Goal: Transaction & Acquisition: Purchase product/service

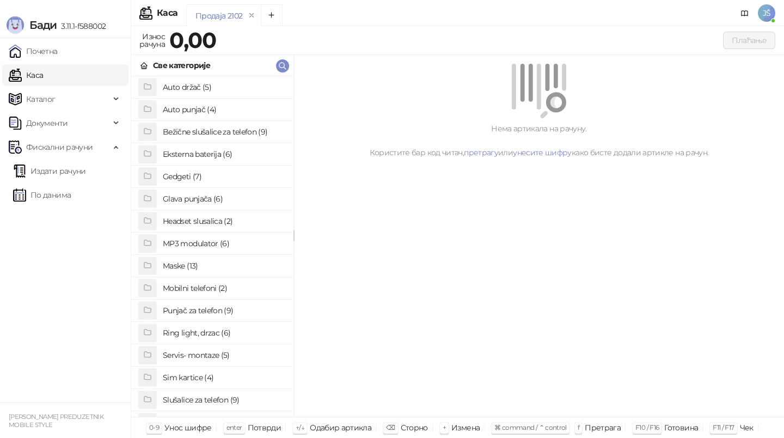
click at [222, 263] on h4 "Maske (13)" at bounding box center [224, 265] width 122 height 17
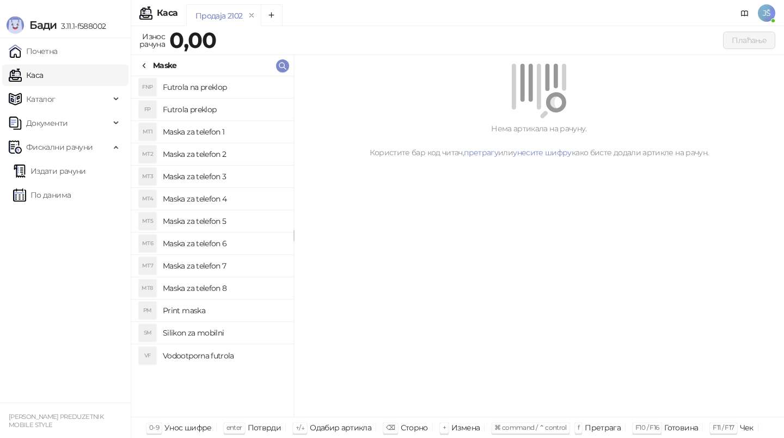
click at [257, 151] on h4 "Maska za telefon 2" at bounding box center [224, 153] width 122 height 17
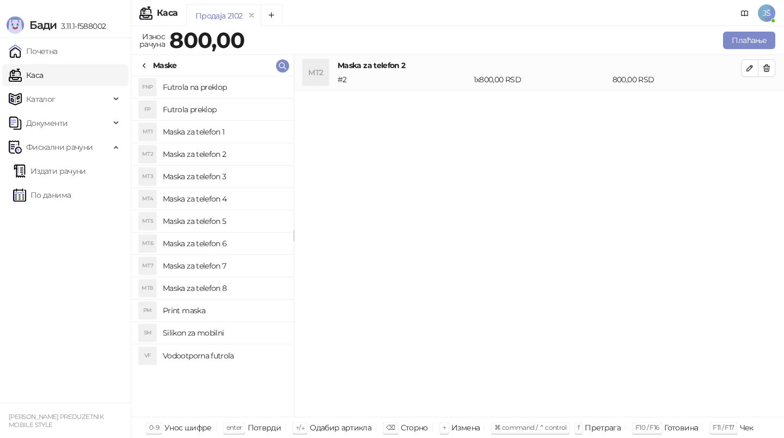
click at [257, 151] on h4 "Maska za telefon 2" at bounding box center [224, 153] width 122 height 17
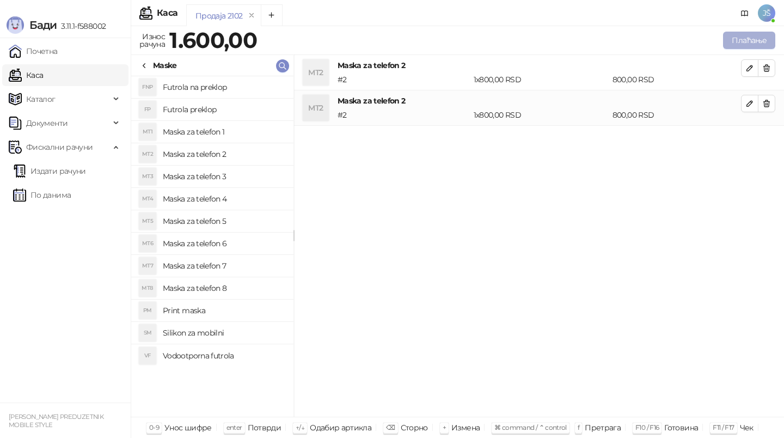
click at [763, 38] on button "Плаћање" at bounding box center [749, 40] width 52 height 17
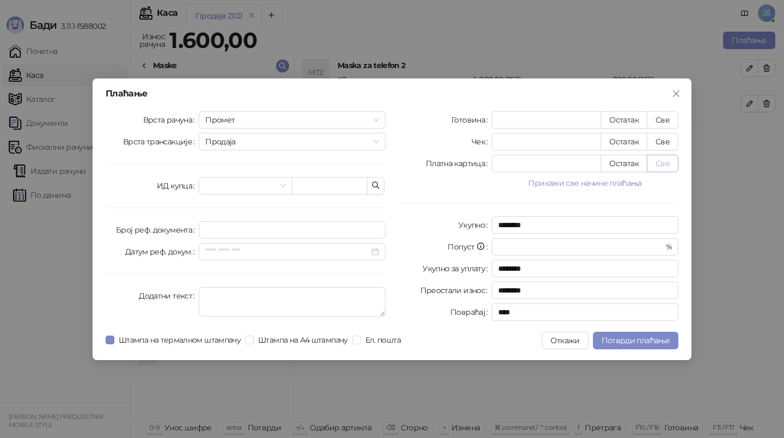
click at [672, 159] on button "Све" at bounding box center [663, 163] width 32 height 17
type input "****"
click at [649, 341] on span "Потврди плаћање" at bounding box center [636, 341] width 68 height 10
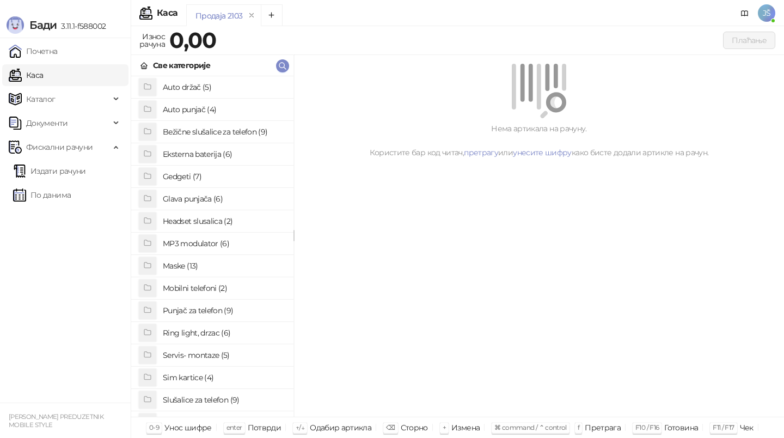
click at [22, 5] on div "Бади 3.11.1-f588002" at bounding box center [65, 19] width 131 height 38
